Goal: Task Accomplishment & Management: Complete application form

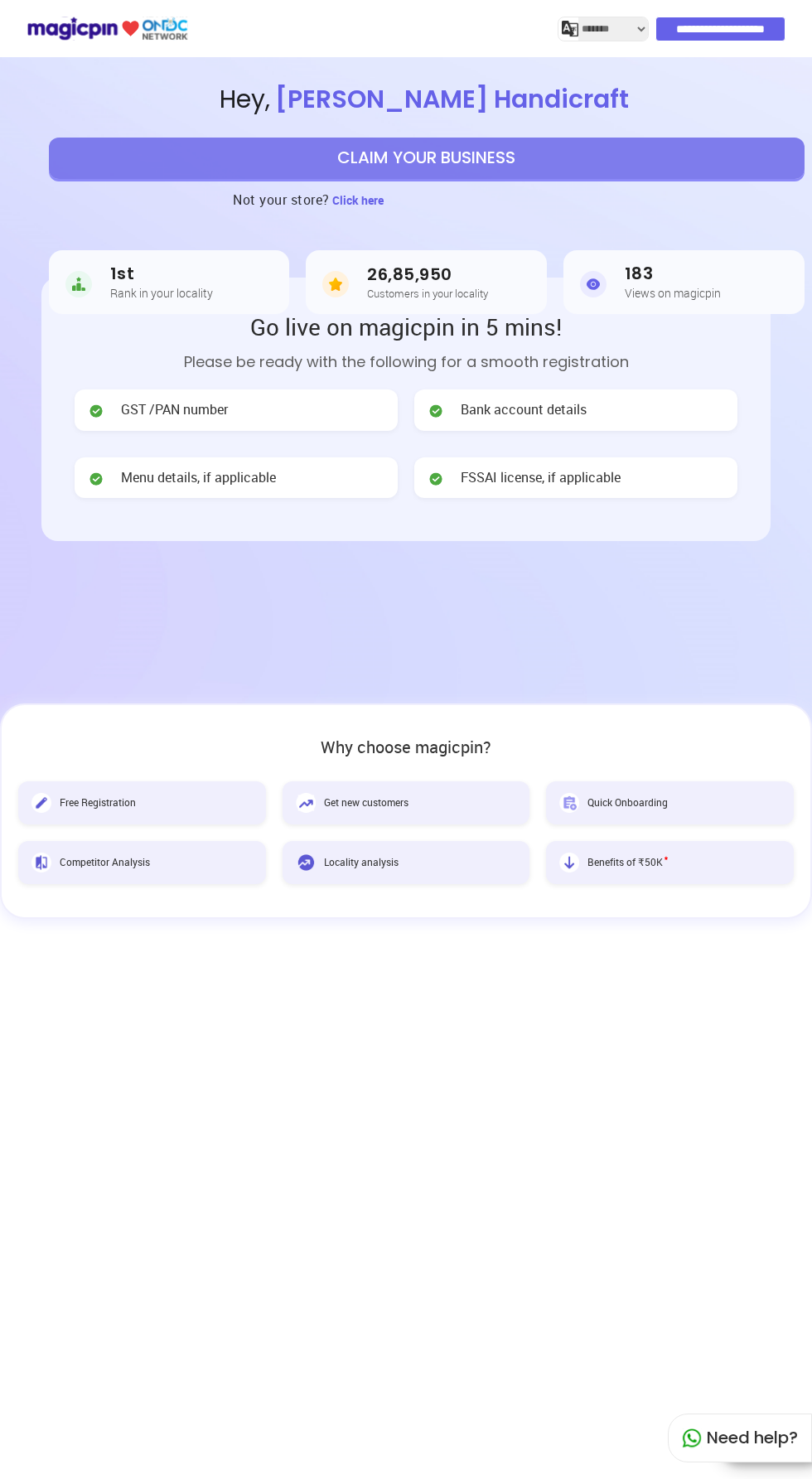
select select "*******"
click at [598, 172] on button "CLAIM YOUR BUSINESS" at bounding box center [426, 158] width 756 height 42
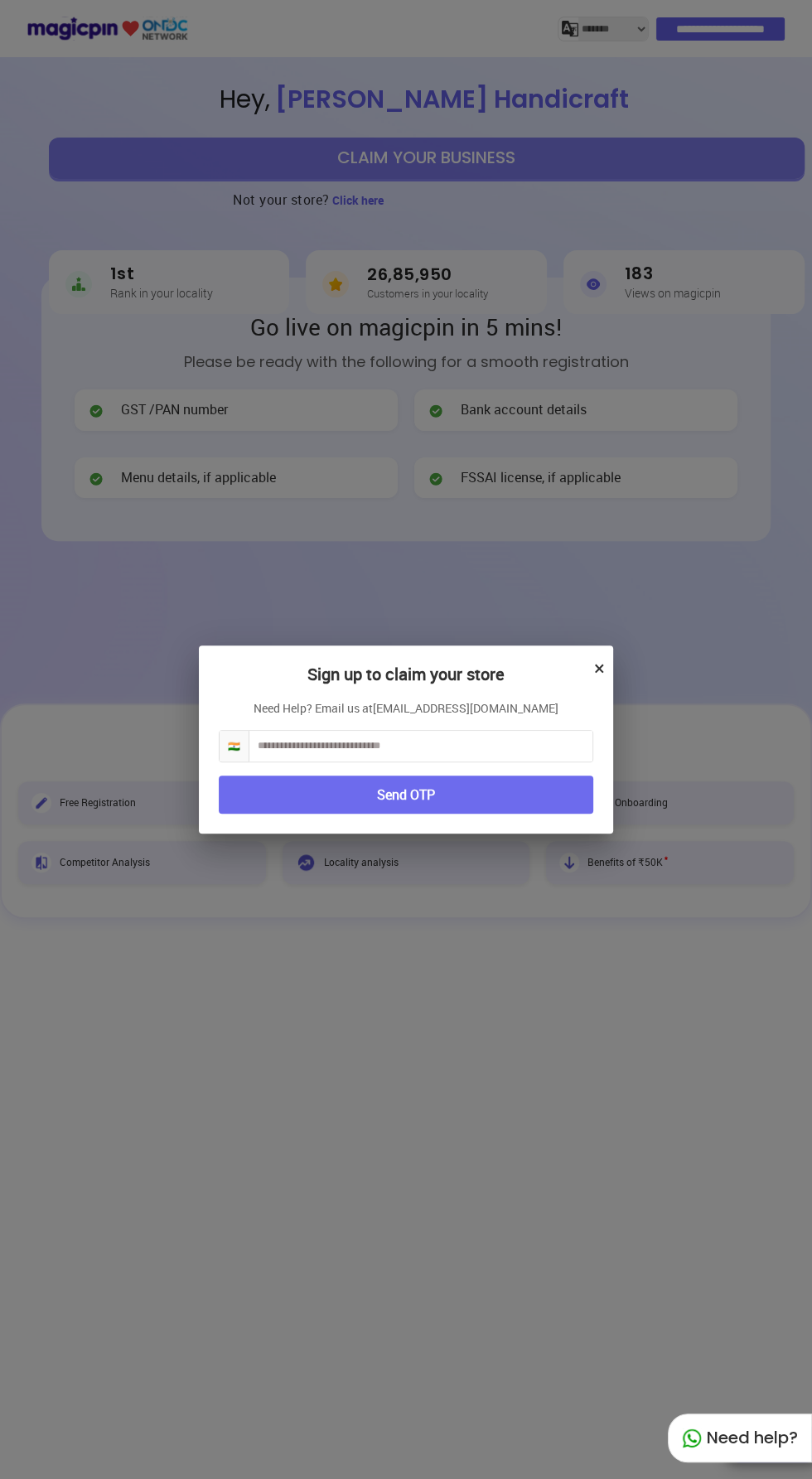
click at [482, 702] on link "[EMAIL_ADDRESS][DOMAIN_NAME]" at bounding box center [465, 707] width 186 height 17
click at [458, 745] on input "text" at bounding box center [421, 746] width 343 height 31
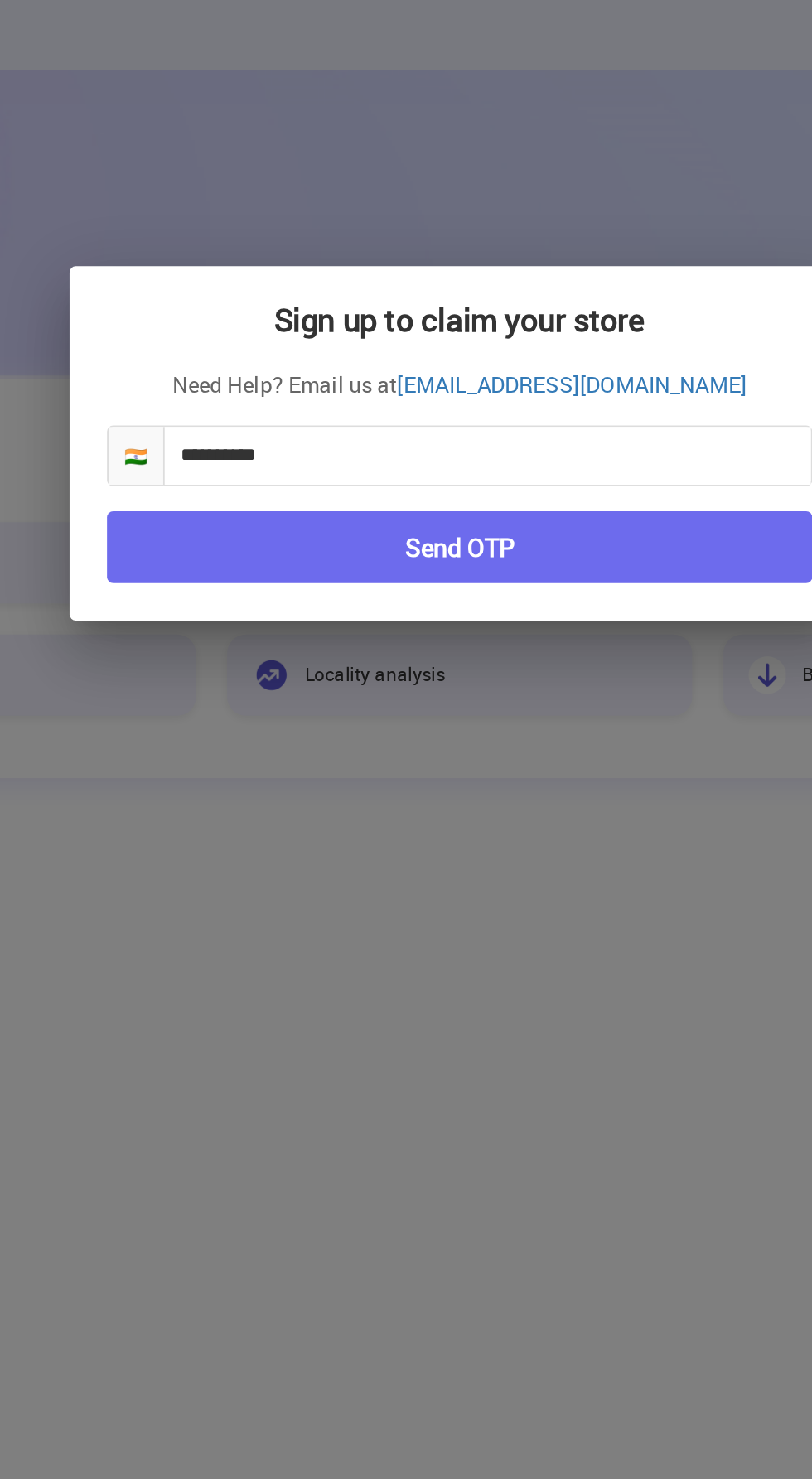
type input "**********"
click at [497, 791] on button "Send OTP" at bounding box center [405, 795] width 374 height 39
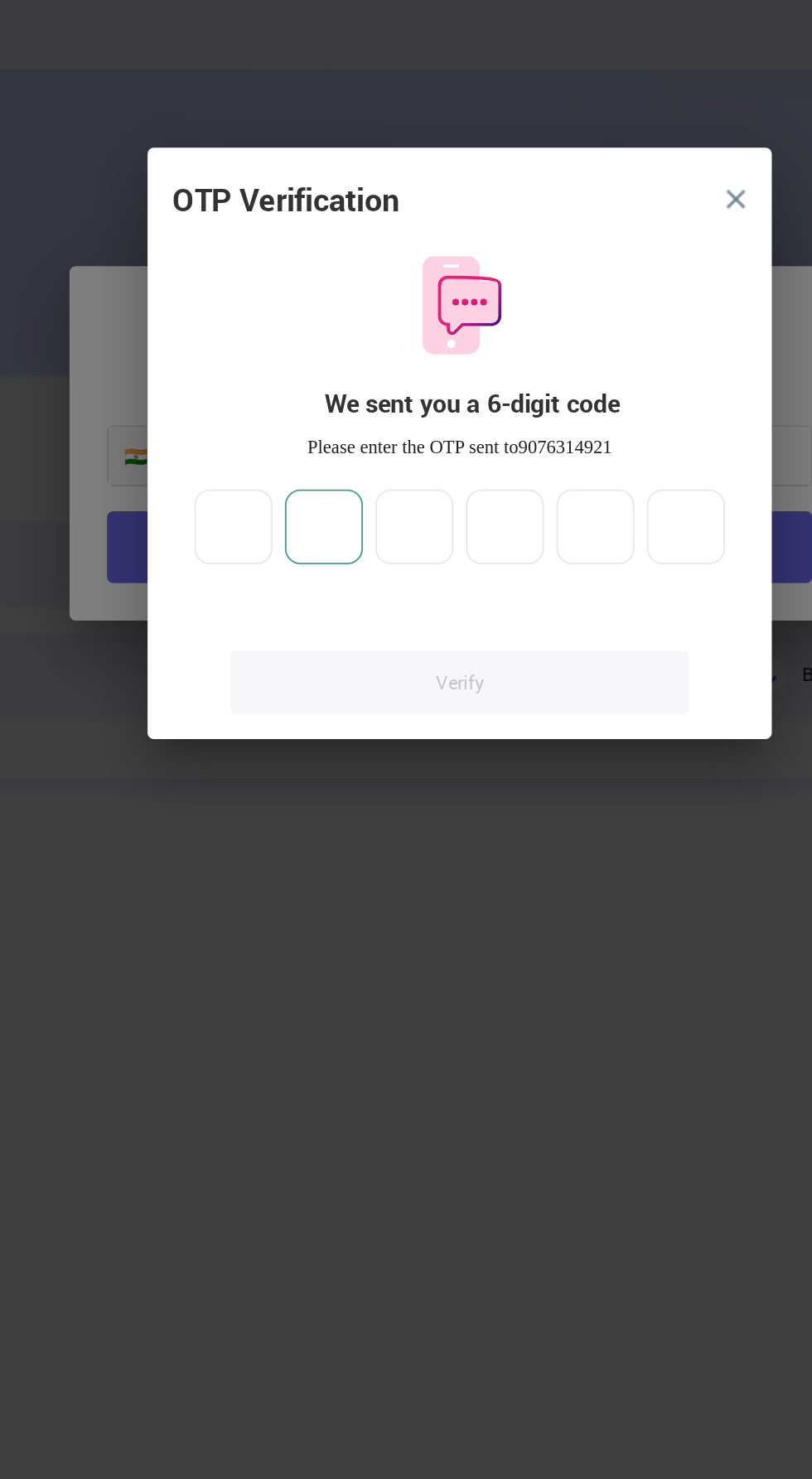
click at [317, 784] on input "number" at bounding box center [333, 783] width 42 height 40
click at [277, 783] on input "number" at bounding box center [286, 783] width 42 height 40
type input "*"
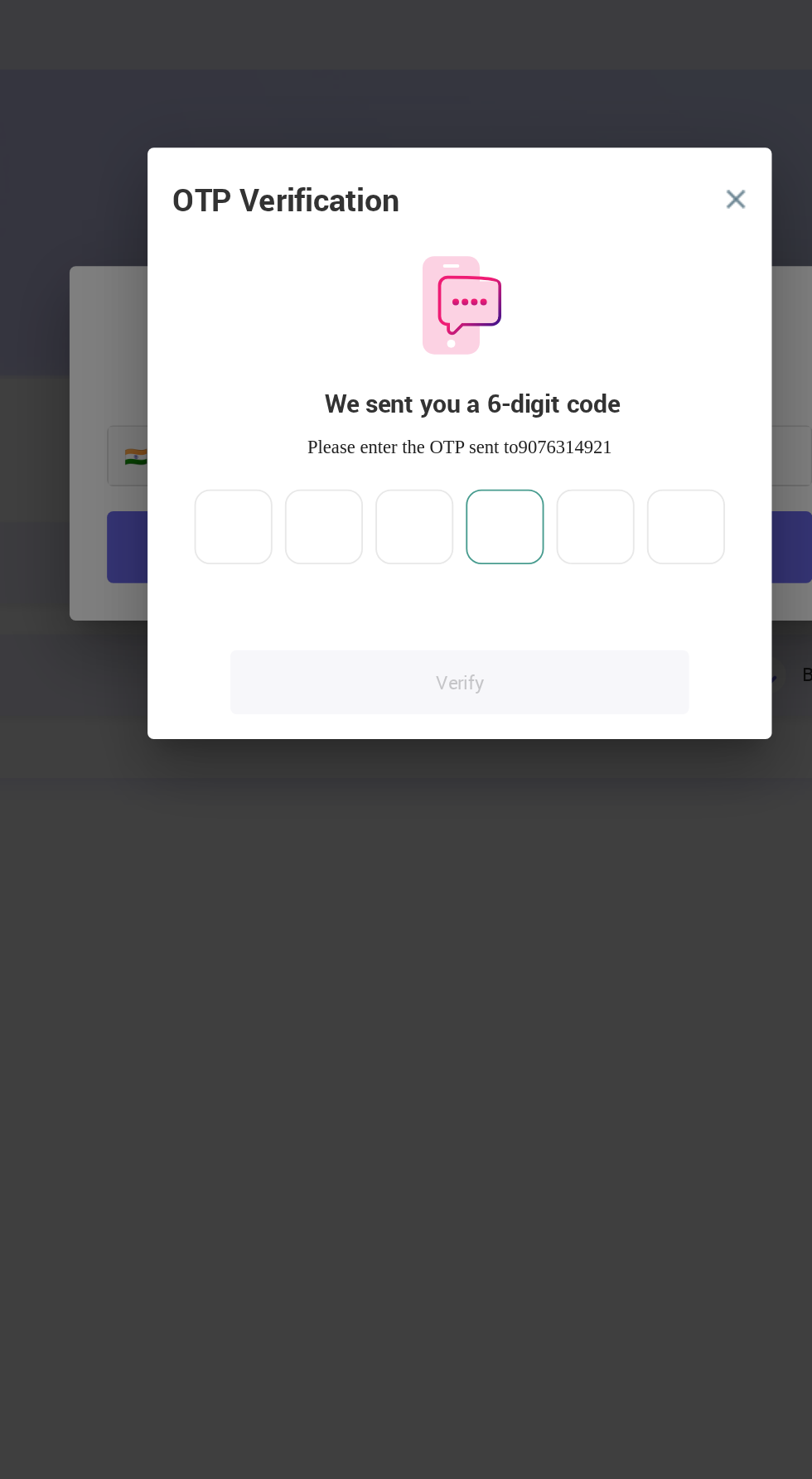
type input "*"
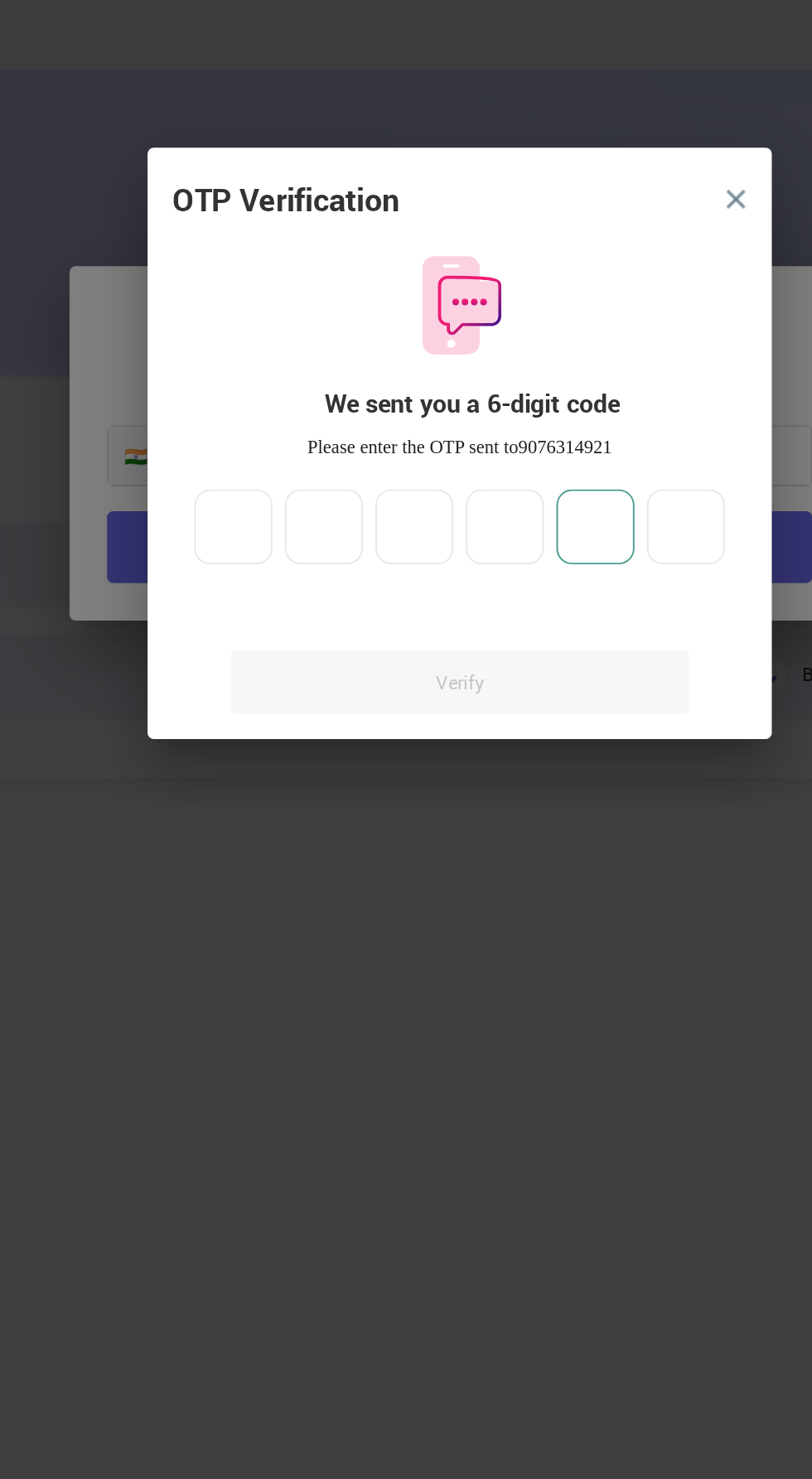
type input "*"
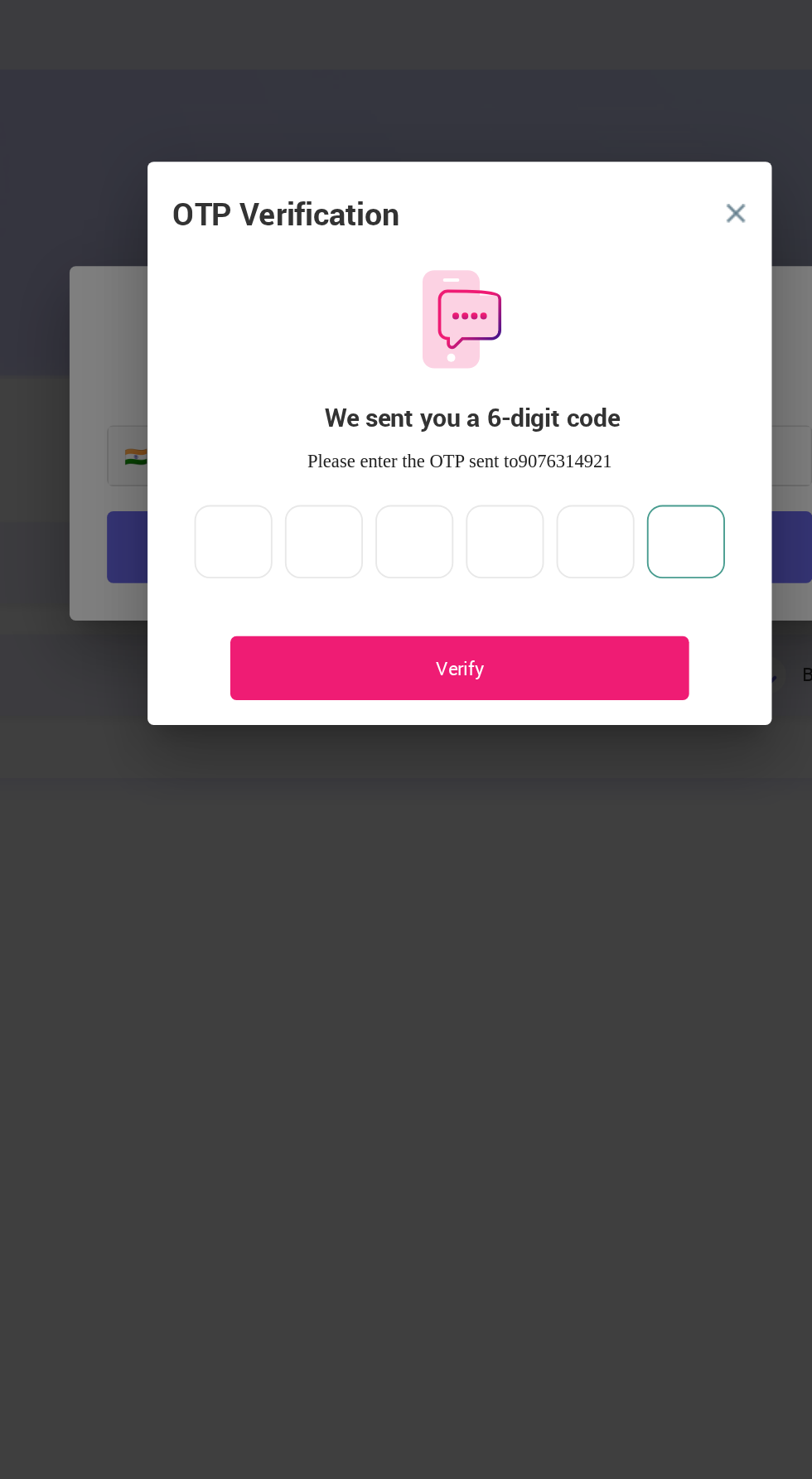
type input "*"
click at [449, 858] on div "Verify" at bounding box center [406, 859] width 194 height 14
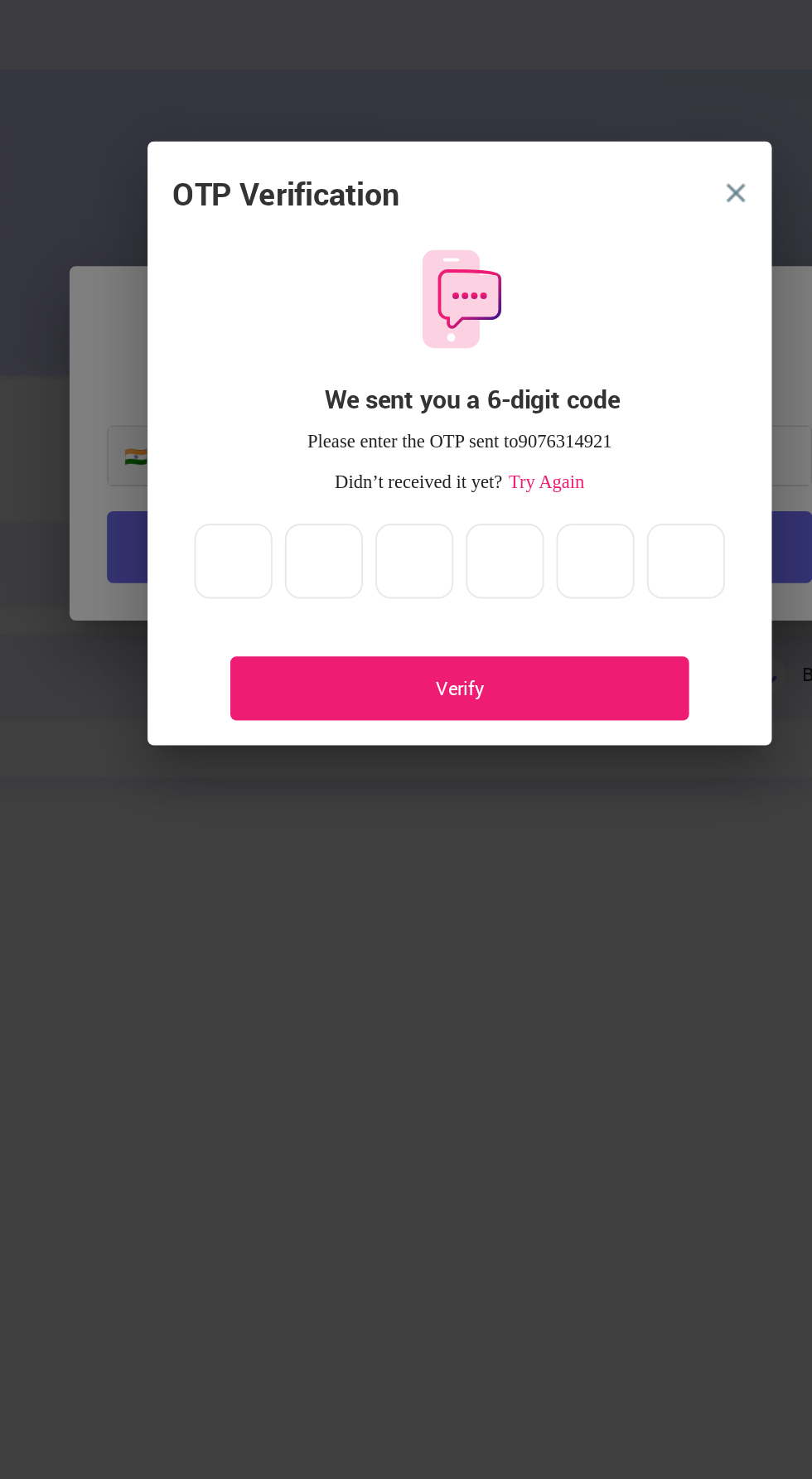
click at [422, 856] on div "Verify" at bounding box center [405, 869] width 244 height 34
click at [427, 869] on div "Verify" at bounding box center [406, 870] width 194 height 14
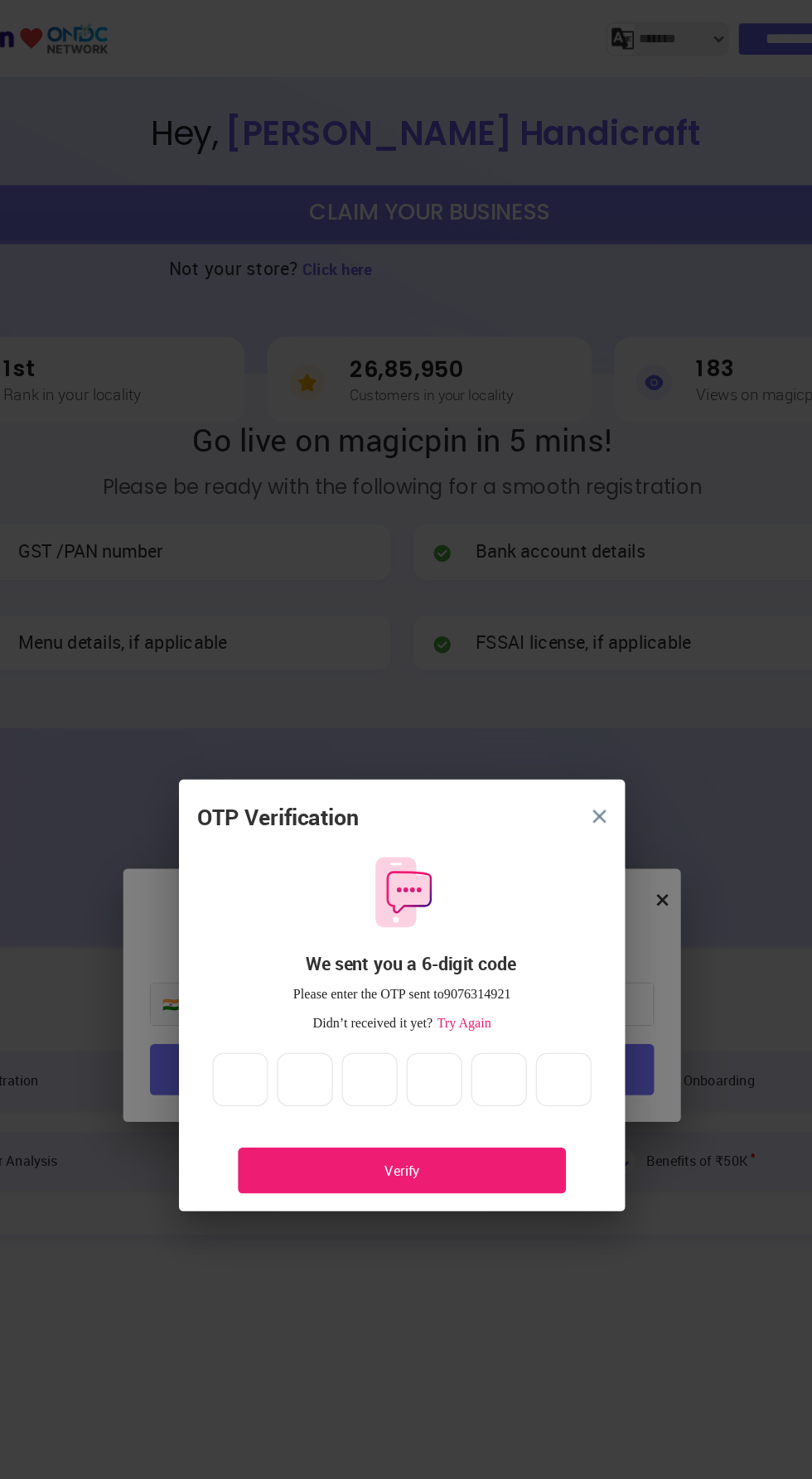
click at [544, 604] on button "close" at bounding box center [552, 606] width 30 height 30
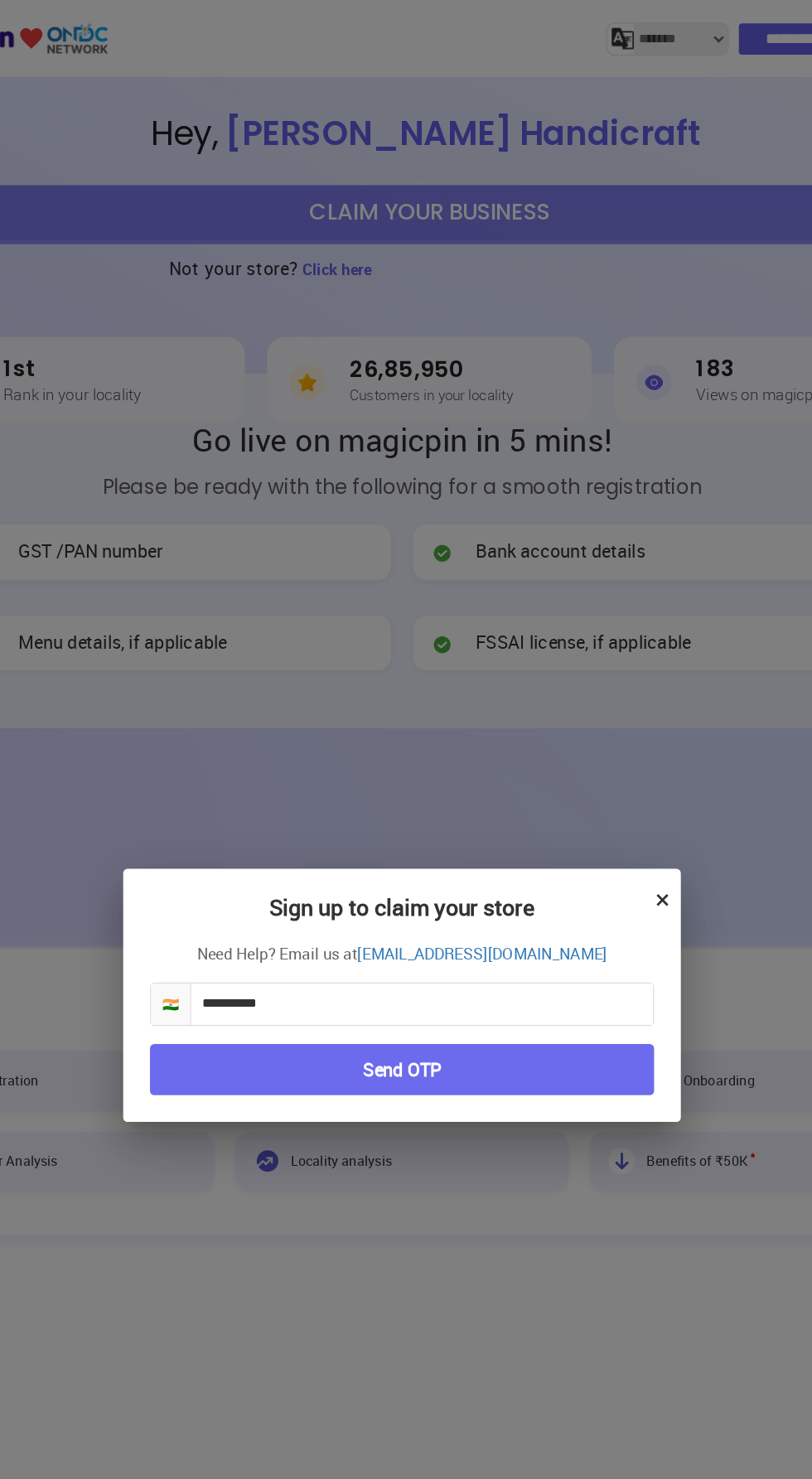
click at [595, 679] on button "×" at bounding box center [598, 668] width 11 height 28
